Goal: Find contact information: Find contact information

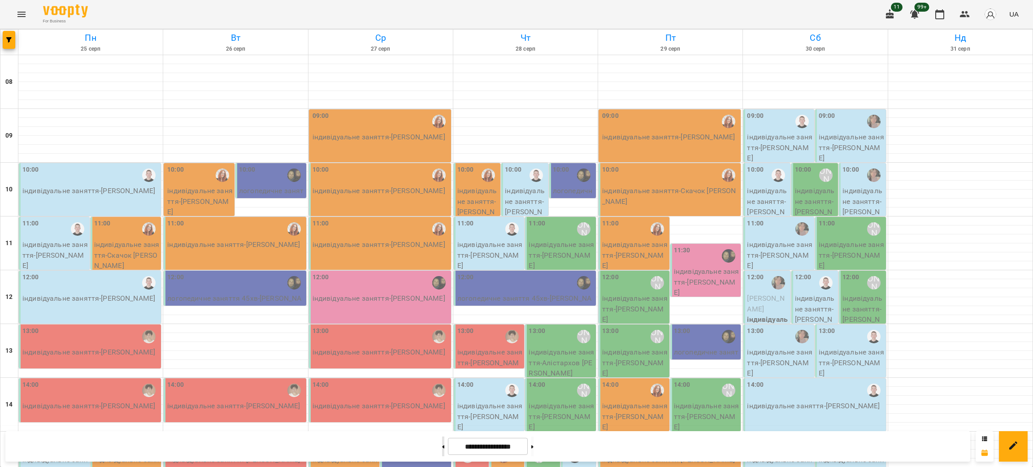
click at [442, 453] on button at bounding box center [443, 447] width 2 height 20
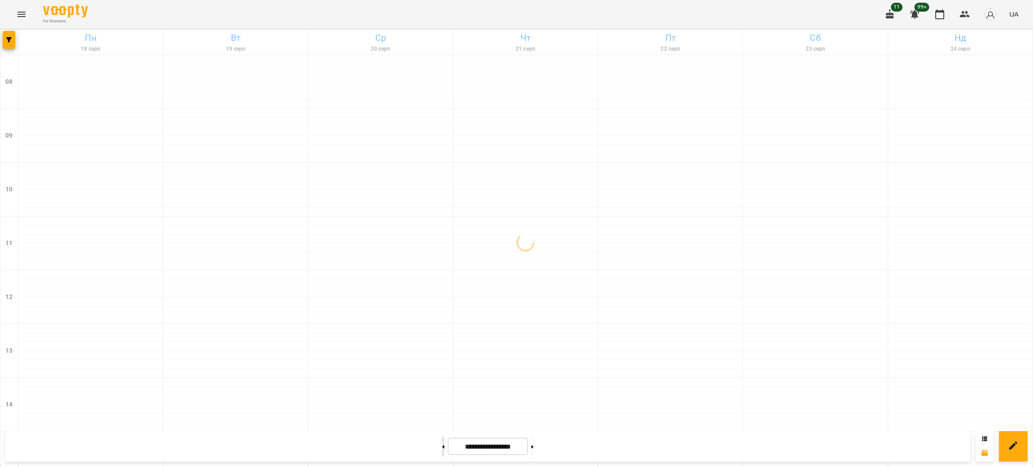
click at [442, 453] on button at bounding box center [443, 447] width 2 height 20
click at [533, 453] on button at bounding box center [532, 447] width 2 height 20
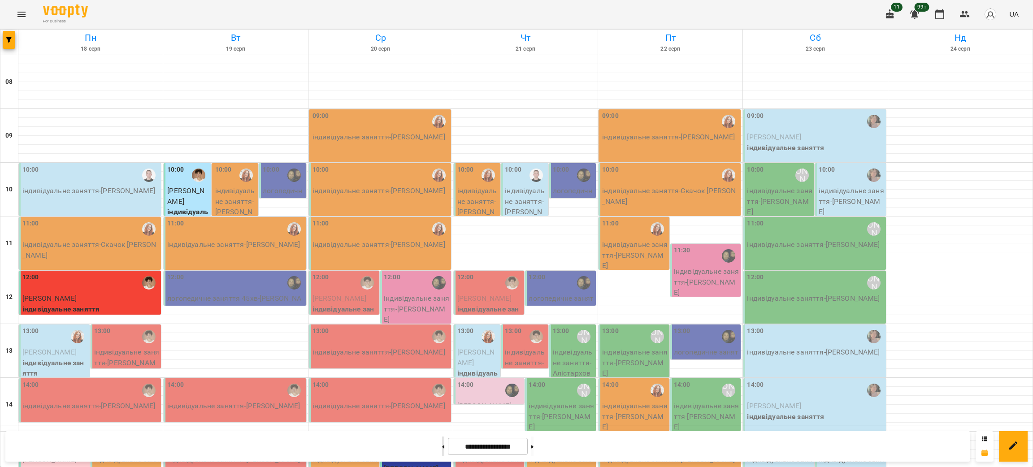
click at [442, 446] on icon at bounding box center [443, 447] width 2 height 4
type input "**********"
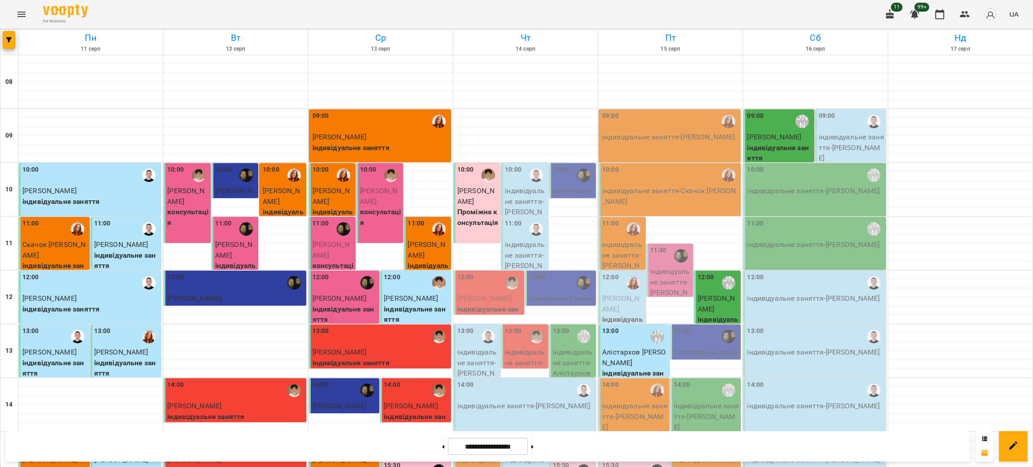
click at [380, 214] on p "консультація" at bounding box center [380, 217] width 41 height 21
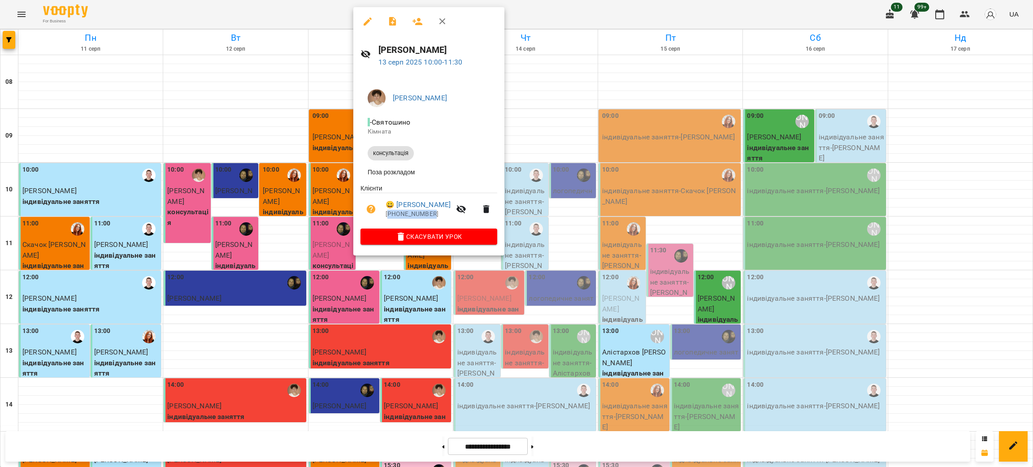
click at [380, 214] on li "😀 [PERSON_NAME] [PHONE_NUMBER]" at bounding box center [428, 209] width 137 height 32
drag, startPoint x: 457, startPoint y: 48, endPoint x: 375, endPoint y: 46, distance: 82.1
click at [375, 46] on div "[PERSON_NAME] [DATE] 10:00 - 11:30" at bounding box center [428, 55] width 151 height 39
copy h6 "[PERSON_NAME]"
click at [566, 84] on div at bounding box center [516, 233] width 1033 height 467
